Goal: Find specific page/section: Find specific page/section

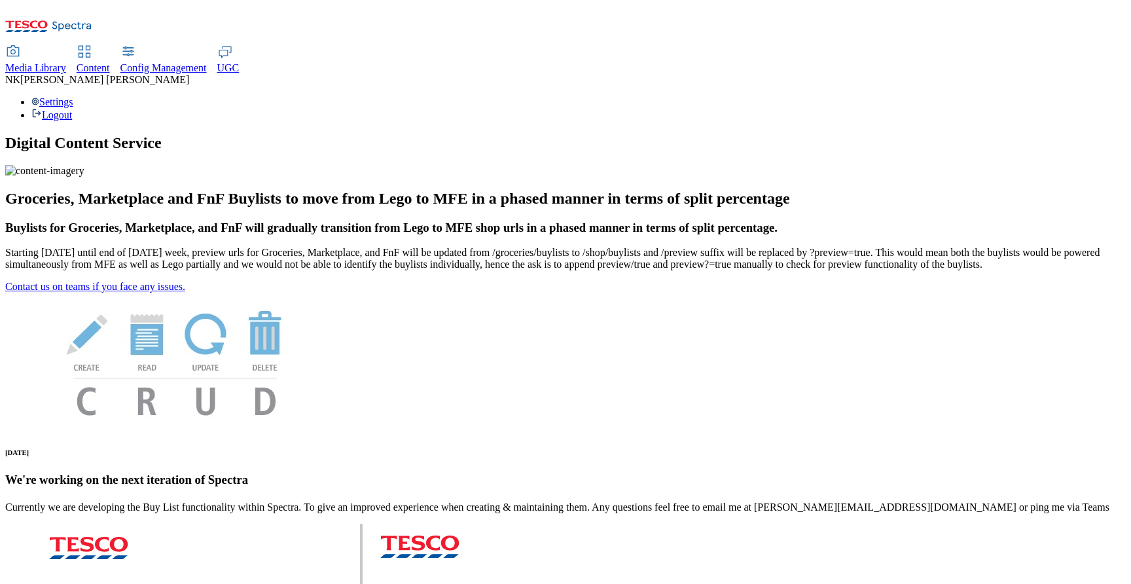
click at [66, 62] on span "Media Library" at bounding box center [35, 67] width 61 height 11
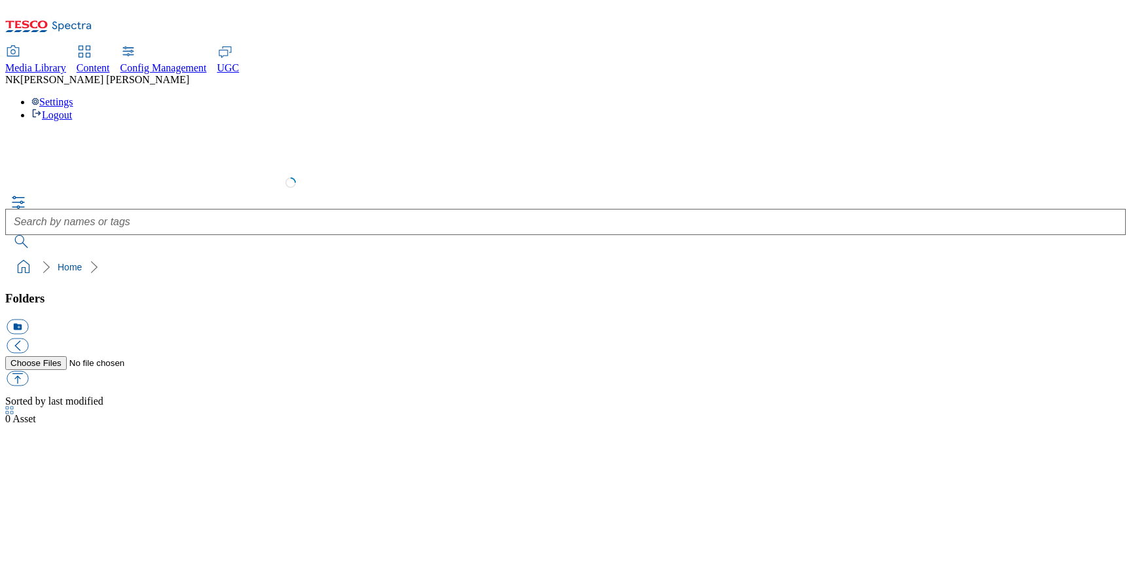
select select "flare-test"
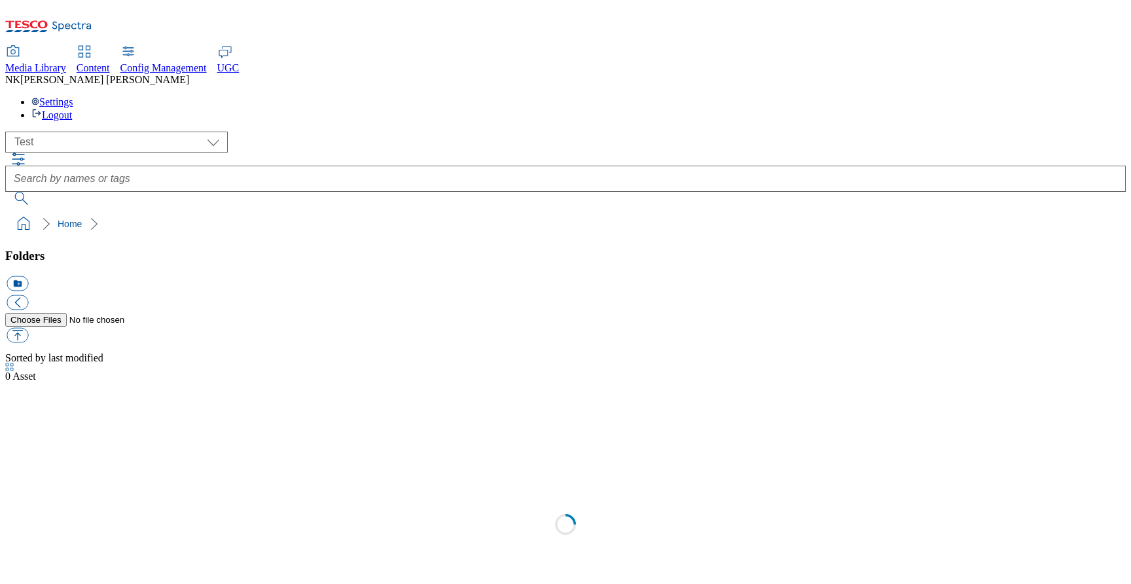
scroll to position [1, 0]
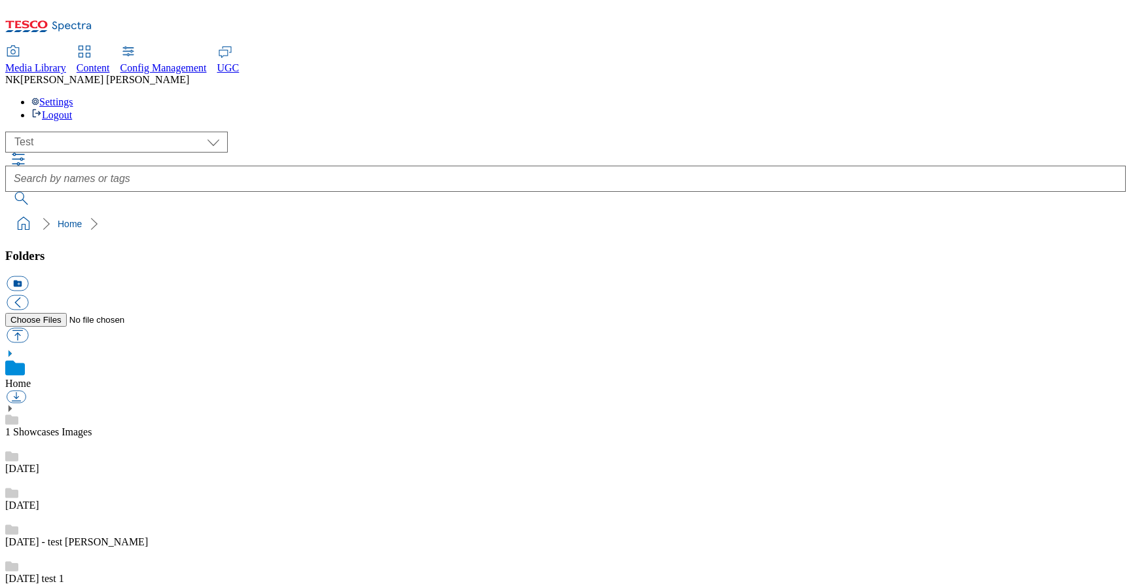
click at [283, 211] on ol "Home" at bounding box center [569, 223] width 1112 height 25
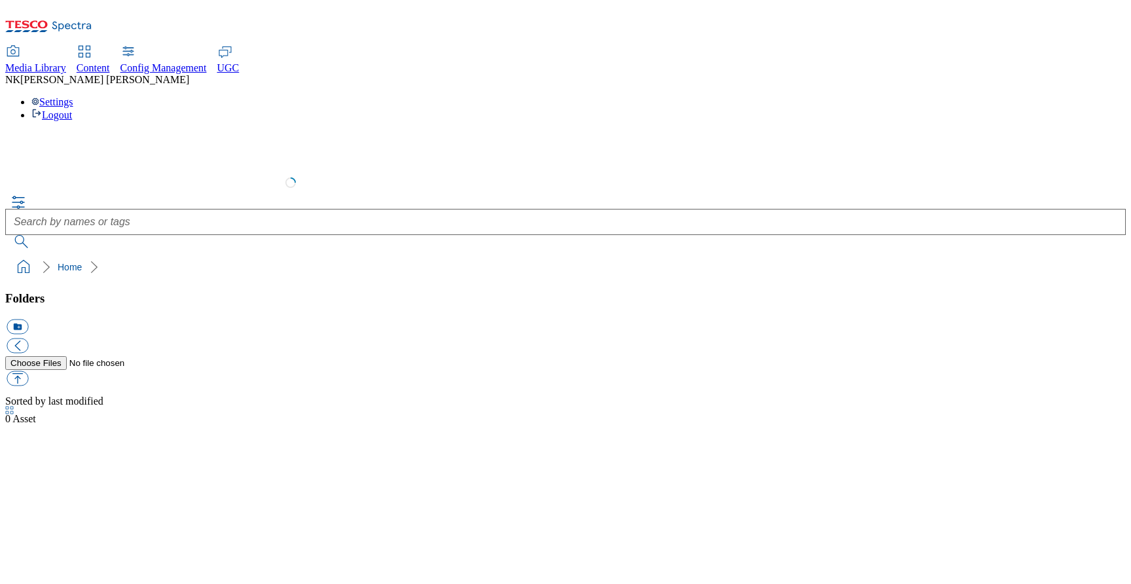
select select "flare-test"
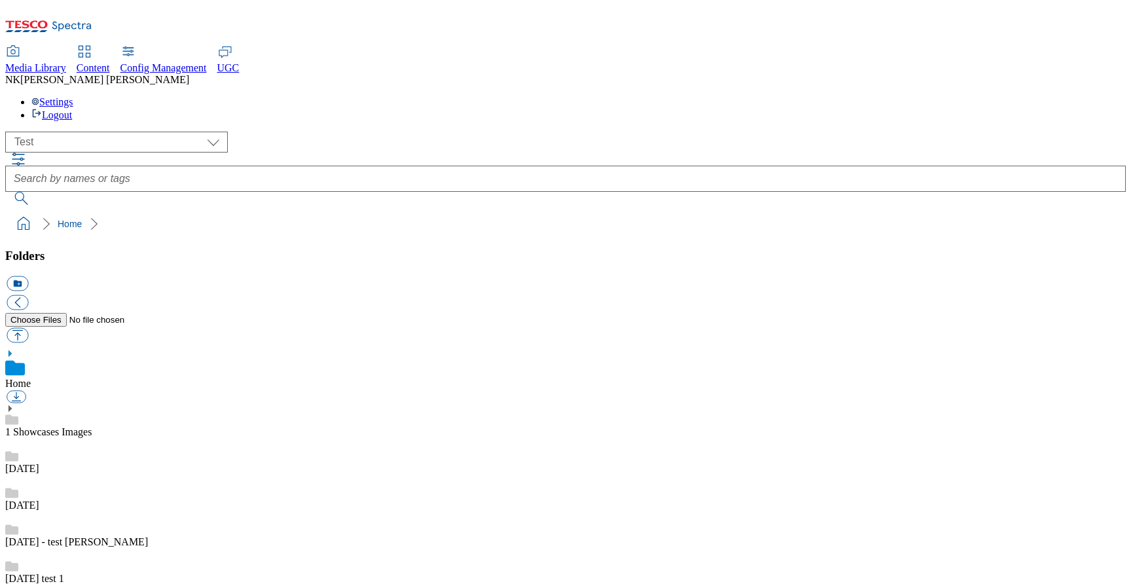
scroll to position [1, 0]
click at [364, 211] on ol "Home" at bounding box center [569, 223] width 1112 height 25
click at [354, 211] on ol "Home" at bounding box center [569, 223] width 1112 height 25
click at [313, 132] on div "( optional ) All all CE Clubcard Boost UK Clubcard Marketing Clubcard ROI clubc…" at bounding box center [565, 142] width 1120 height 21
click at [26, 151] on icon "button" at bounding box center [18, 159] width 16 height 16
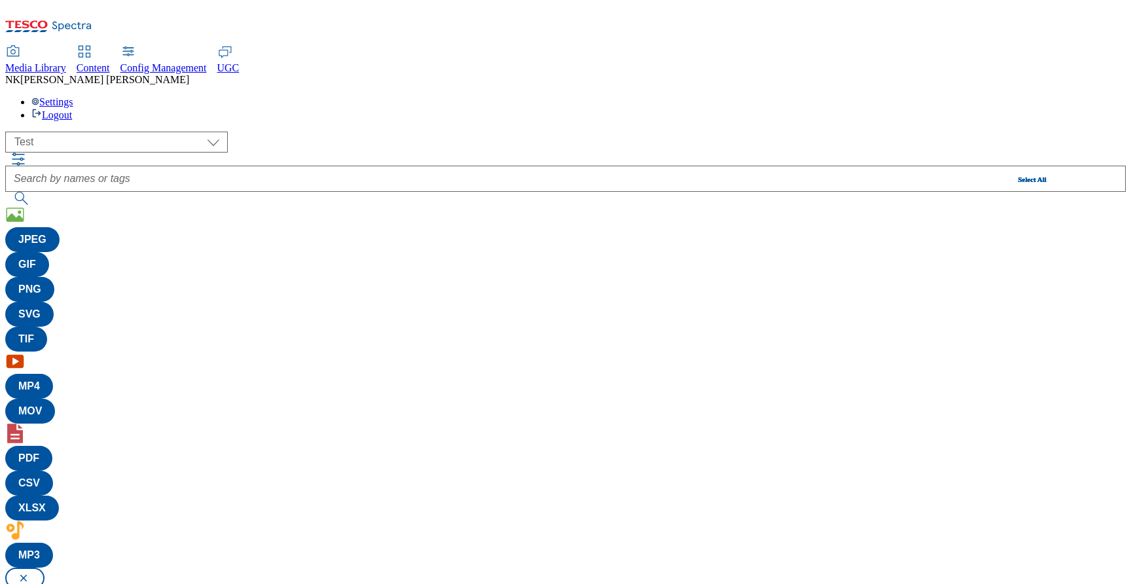
click at [995, 132] on div "( optional ) All all CE Clubcard Boost UK Clubcard Marketing Clubcard ROI clubc…" at bounding box center [565, 373] width 1120 height 483
click at [26, 151] on icon "button" at bounding box center [18, 159] width 16 height 16
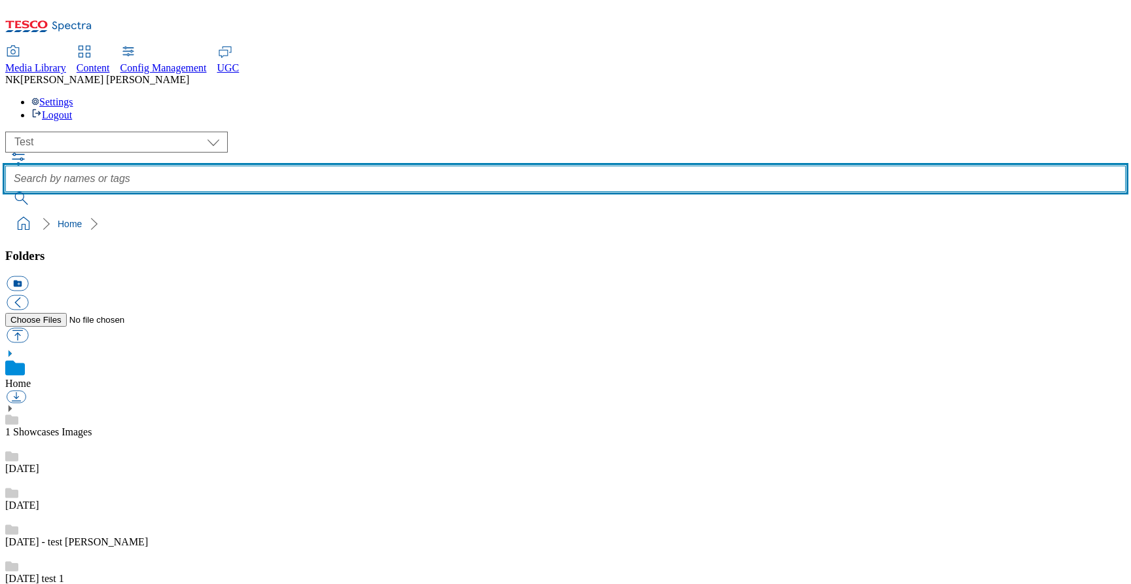
click at [451, 166] on input "text" at bounding box center [565, 179] width 1120 height 26
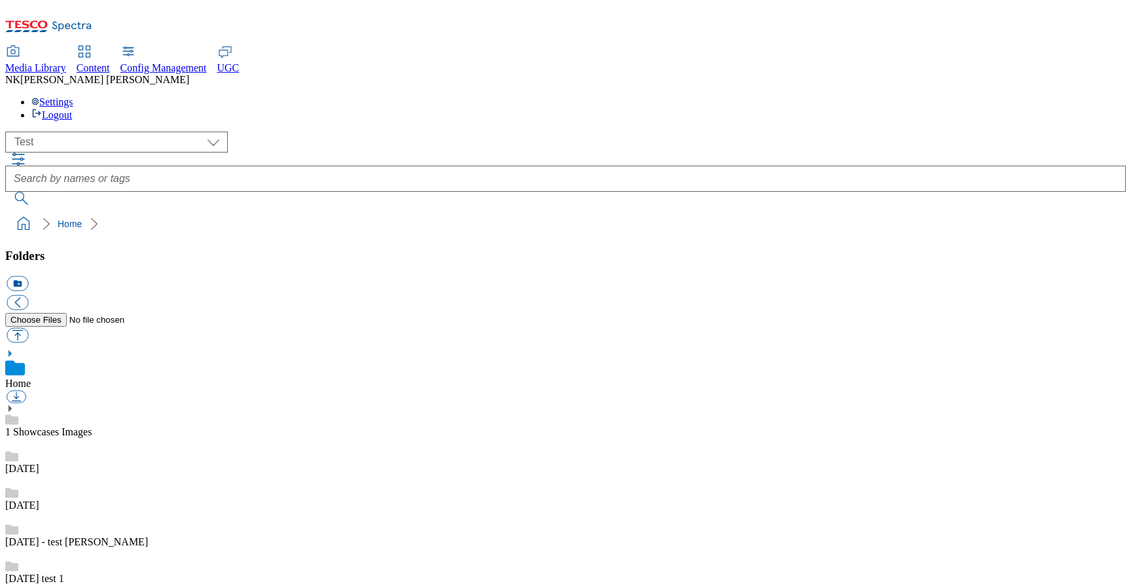
click at [283, 132] on div "( optional ) All all CE Clubcard Boost UK Clubcard Marketing Clubcard ROI clubc…" at bounding box center [565, 142] width 1120 height 21
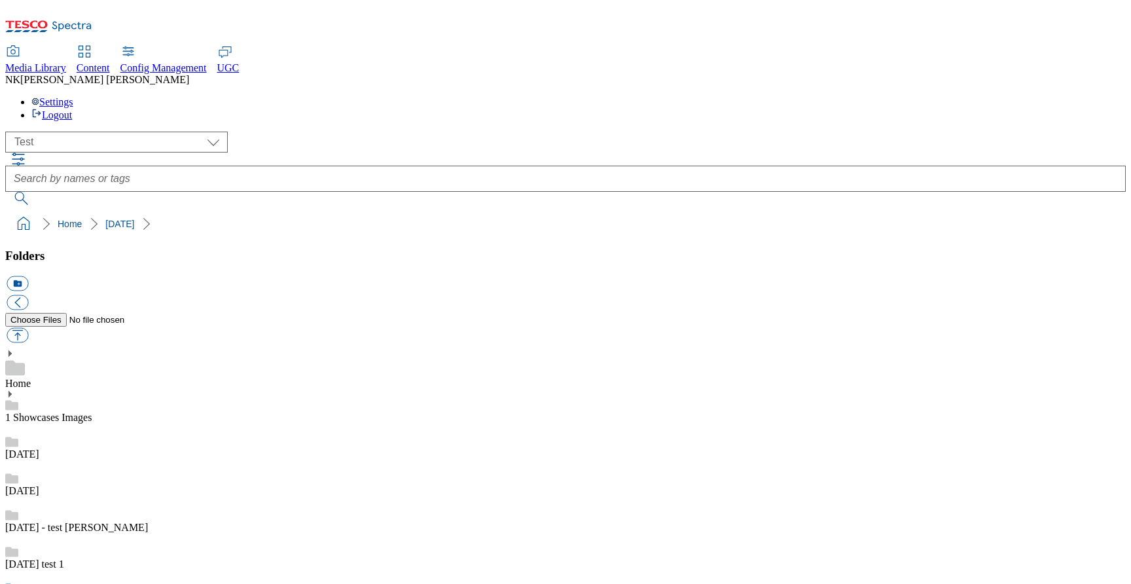
click at [222, 132] on div "( optional ) All all CE Clubcard Boost UK Clubcard Marketing Clubcard ROI clubc…" at bounding box center [565, 142] width 1120 height 21
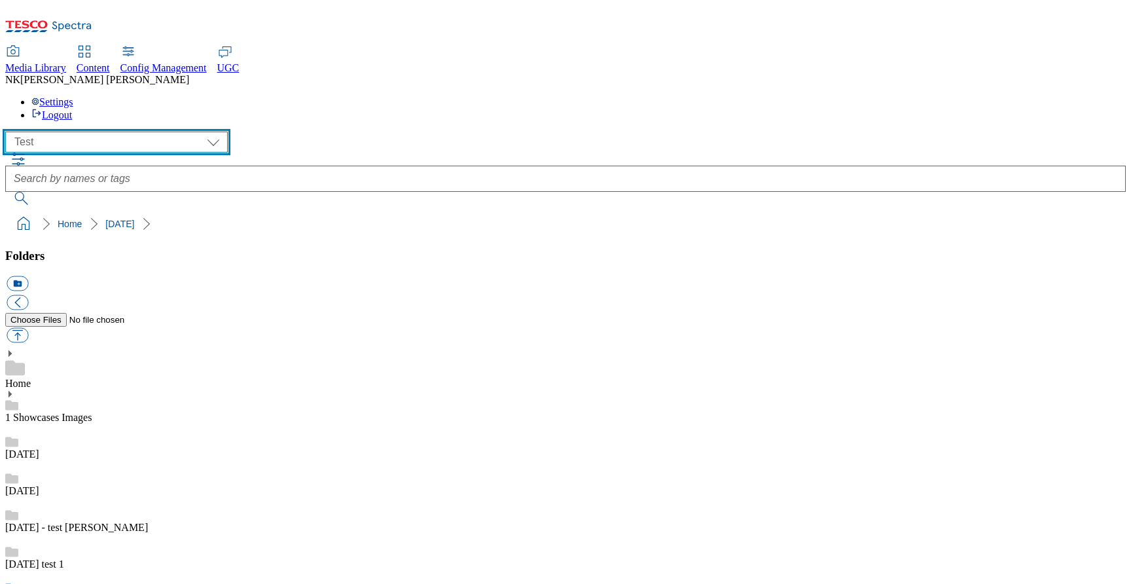
click at [82, 132] on select "All all CE Clubcard Boost UK Clubcard Marketing Clubcard ROI clubcard-boost-uk …" at bounding box center [116, 142] width 222 height 21
click at [9, 132] on select "All all CE Clubcard Boost UK Clubcard Marketing Clubcard ROI clubcard-boost-uk …" at bounding box center [116, 142] width 222 height 21
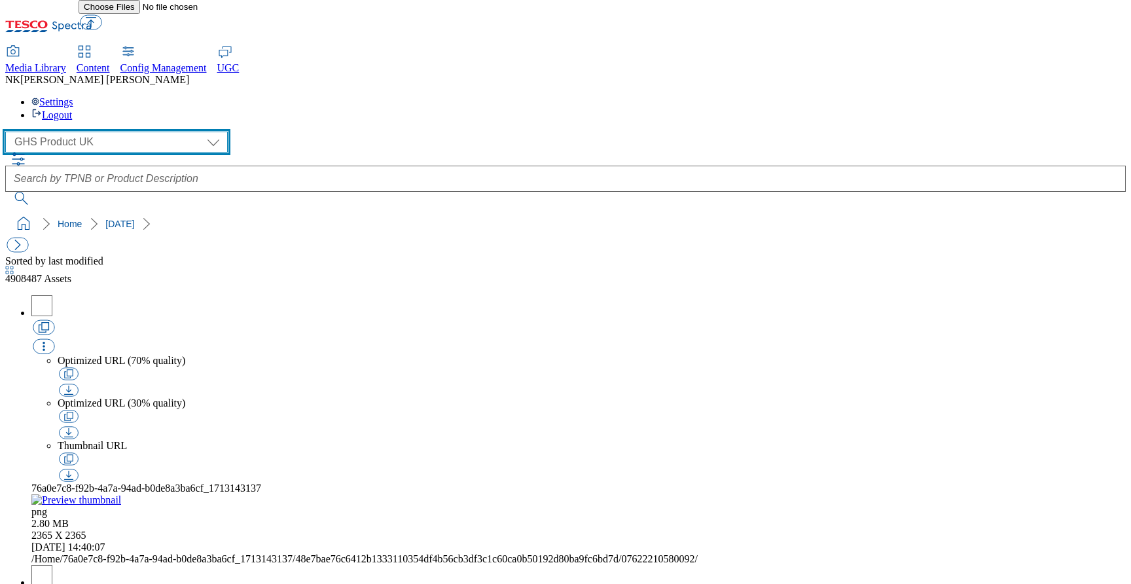
click at [86, 132] on select "All all CE Clubcard Boost UK Clubcard Marketing Clubcard ROI clubcard-boost-uk …" at bounding box center [116, 142] width 222 height 21
select select "flare-ghs-mktg"
click at [9, 132] on select "All all CE Clubcard Boost UK Clubcard Marketing Clubcard ROI clubcard-boost-uk …" at bounding box center [116, 142] width 222 height 21
